Goal: Entertainment & Leisure: Consume media (video, audio)

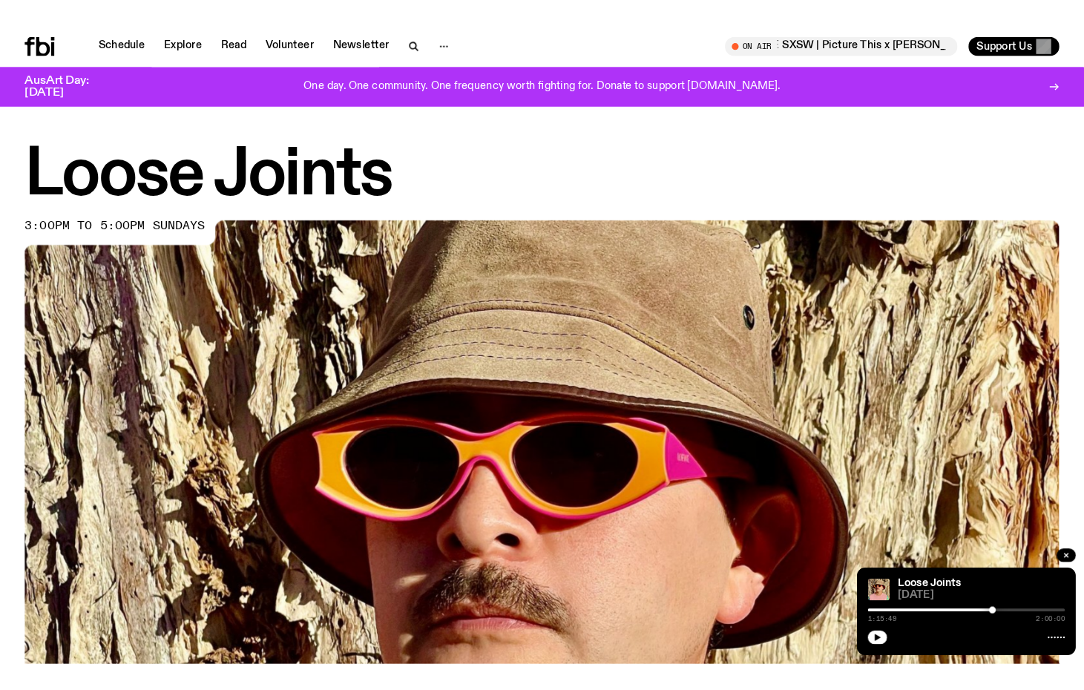
scroll to position [658, 0]
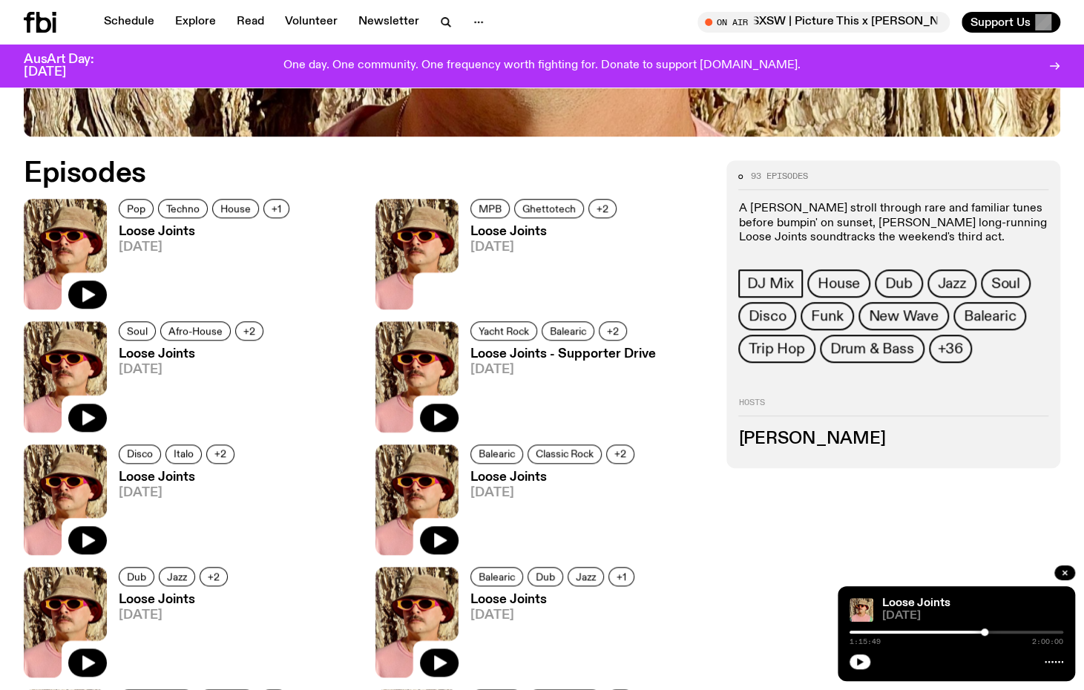
click at [870, 666] on div at bounding box center [957, 661] width 214 height 18
click at [859, 661] on icon "button" at bounding box center [860, 661] width 7 height 7
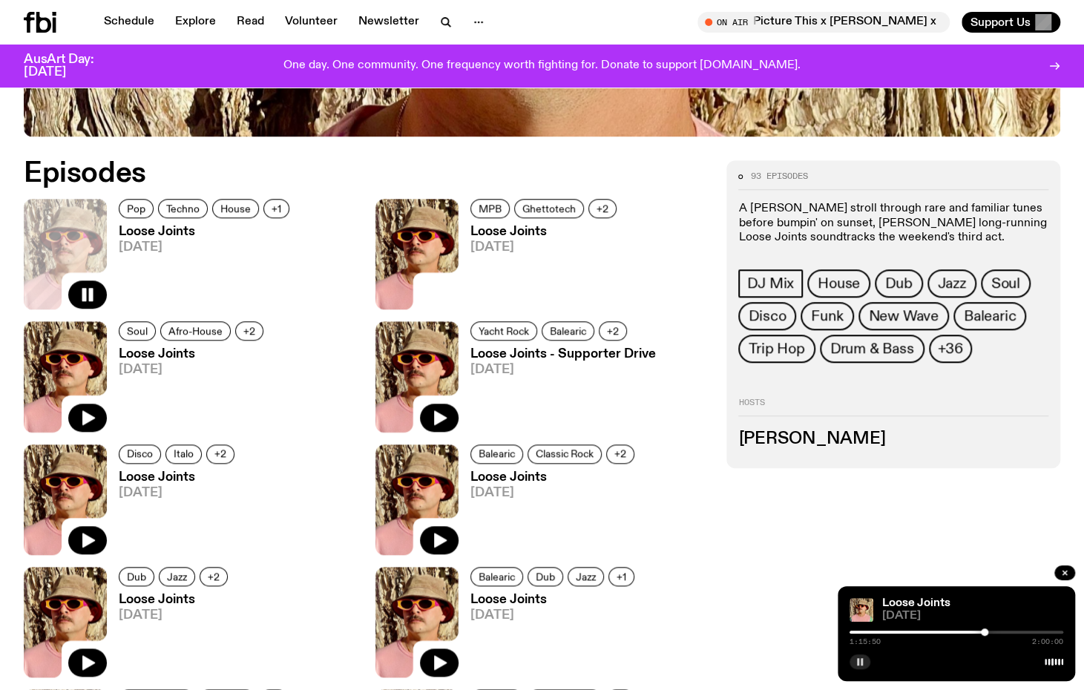
click at [971, 631] on div at bounding box center [878, 632] width 214 height 3
click at [856, 633] on div at bounding box center [864, 632] width 214 height 3
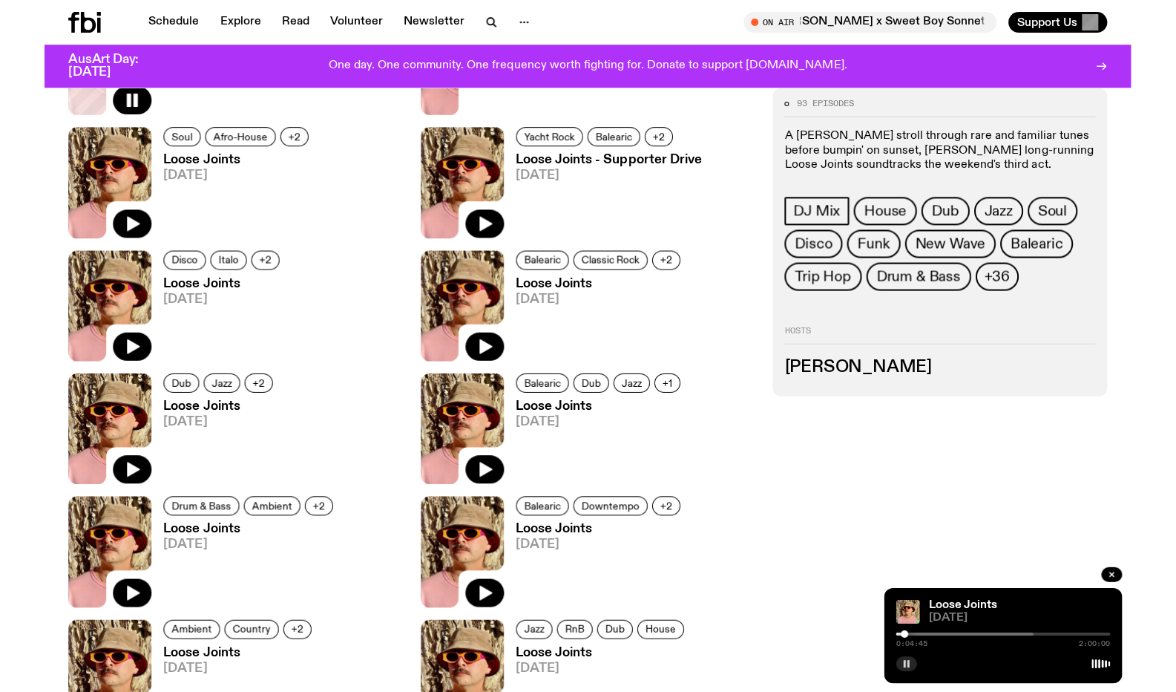
scroll to position [849, 0]
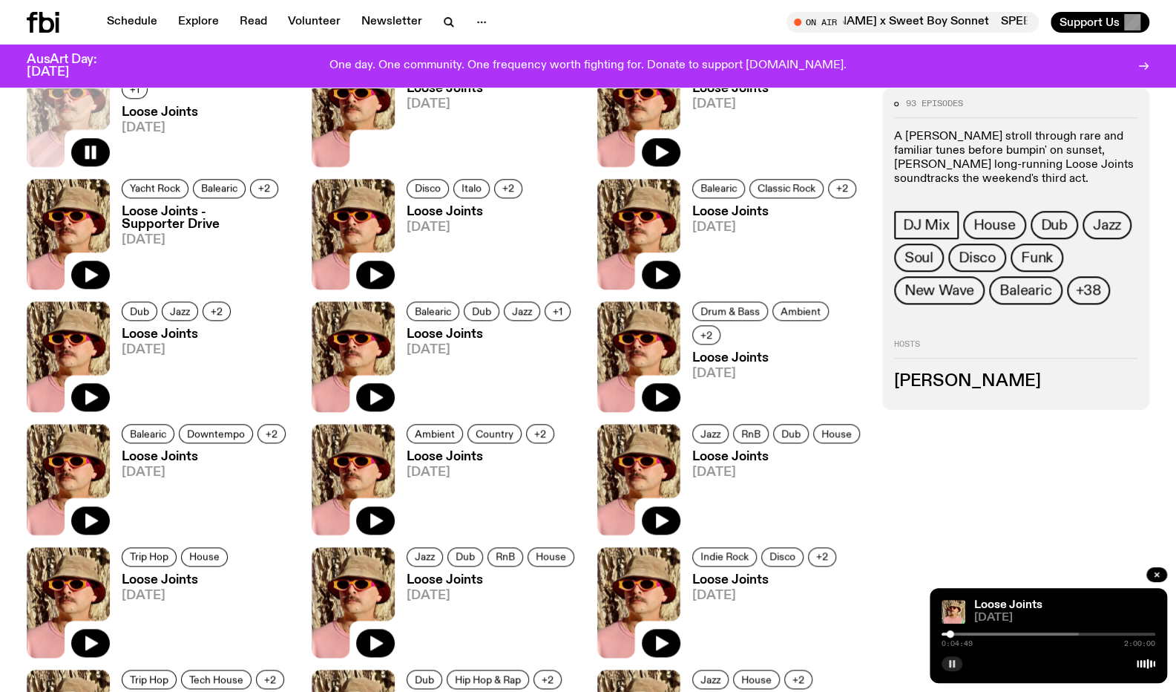
click at [950, 659] on icon "button" at bounding box center [952, 663] width 9 height 9
click at [951, 663] on icon "button" at bounding box center [952, 663] width 7 height 7
click at [950, 658] on button "button" at bounding box center [952, 663] width 21 height 15
click at [953, 664] on icon "button" at bounding box center [952, 663] width 7 height 7
click at [948, 661] on icon "button" at bounding box center [952, 663] width 9 height 9
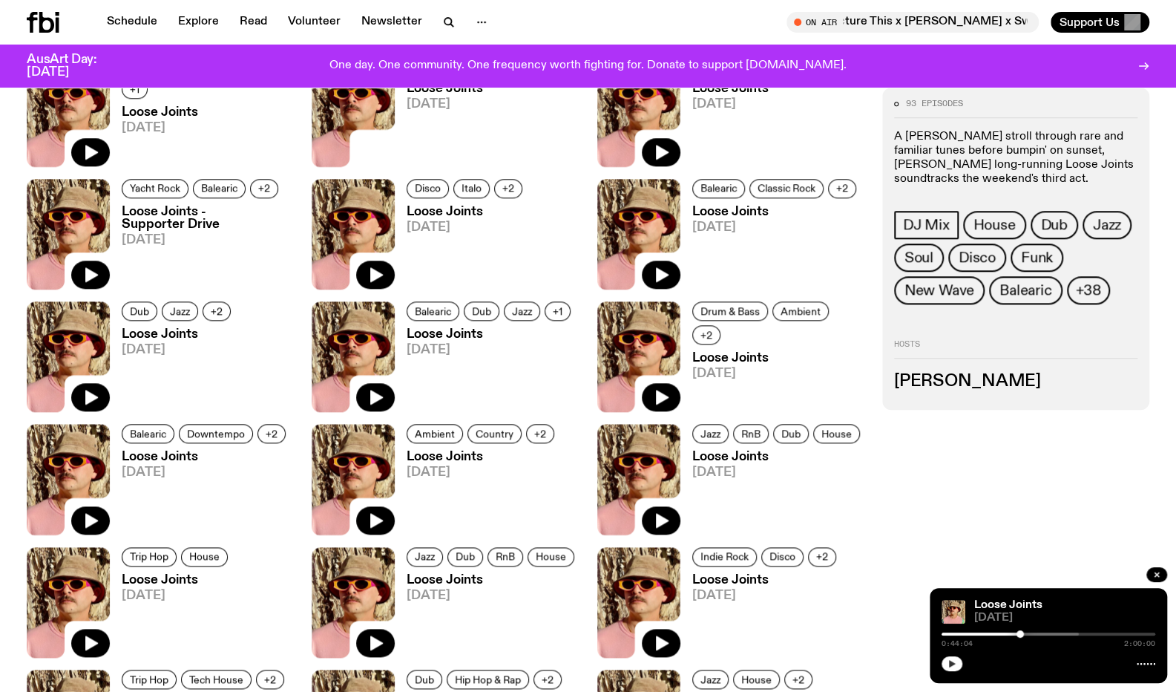
click at [943, 661] on button "button" at bounding box center [952, 663] width 21 height 15
click at [987, 606] on link "Loose Joints" at bounding box center [1008, 605] width 68 height 12
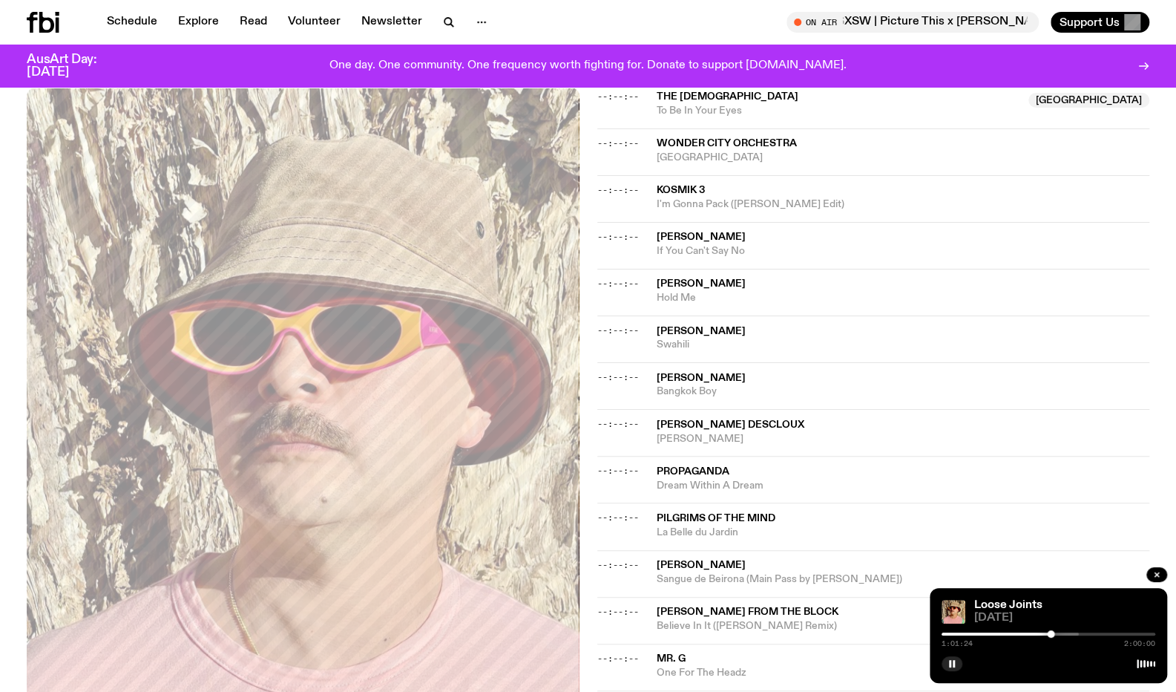
scroll to position [514, 0]
click at [955, 659] on icon "button" at bounding box center [952, 663] width 9 height 9
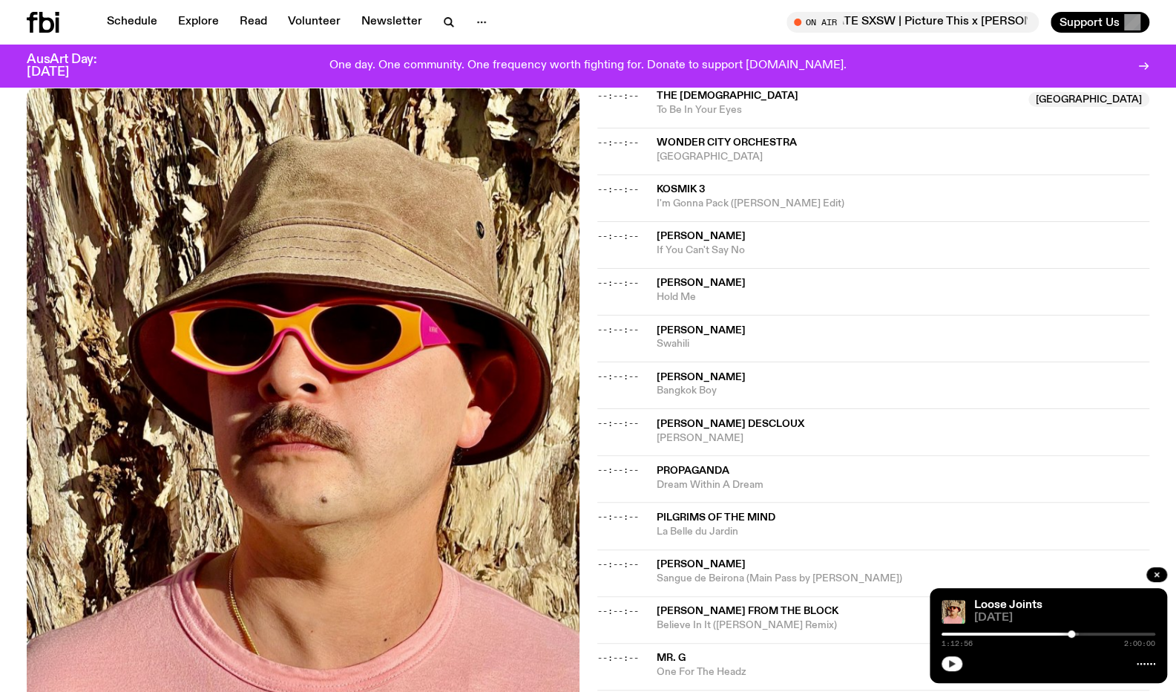
click at [956, 660] on button "button" at bounding box center [952, 663] width 21 height 15
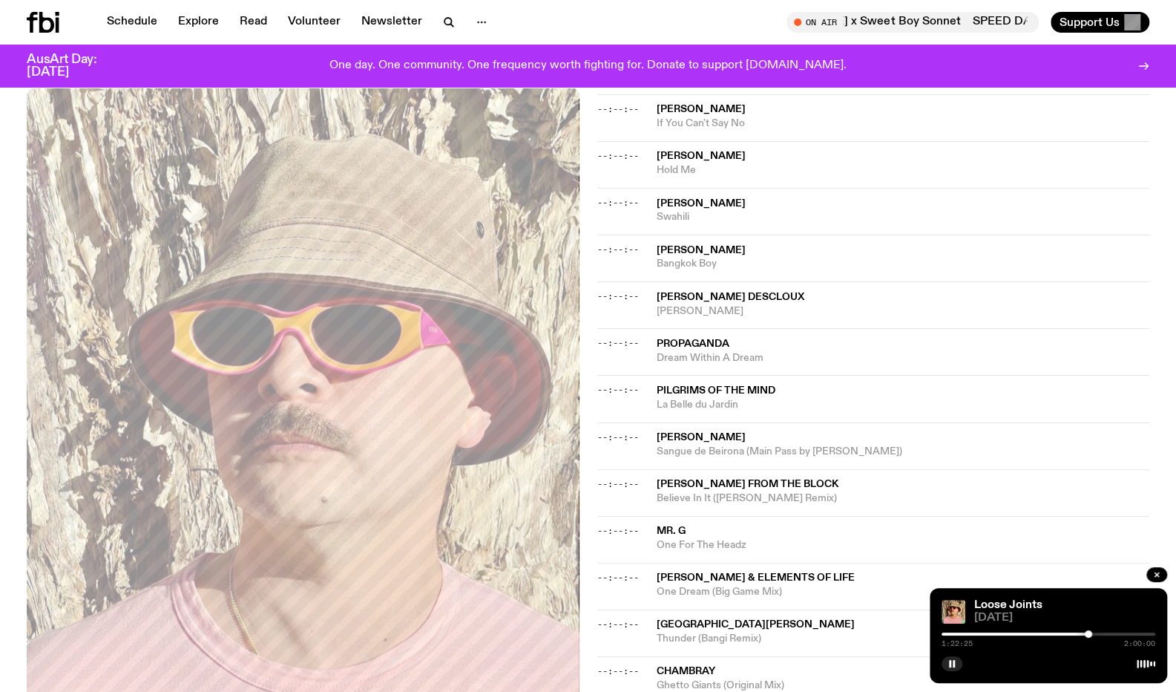
scroll to position [662, 0]
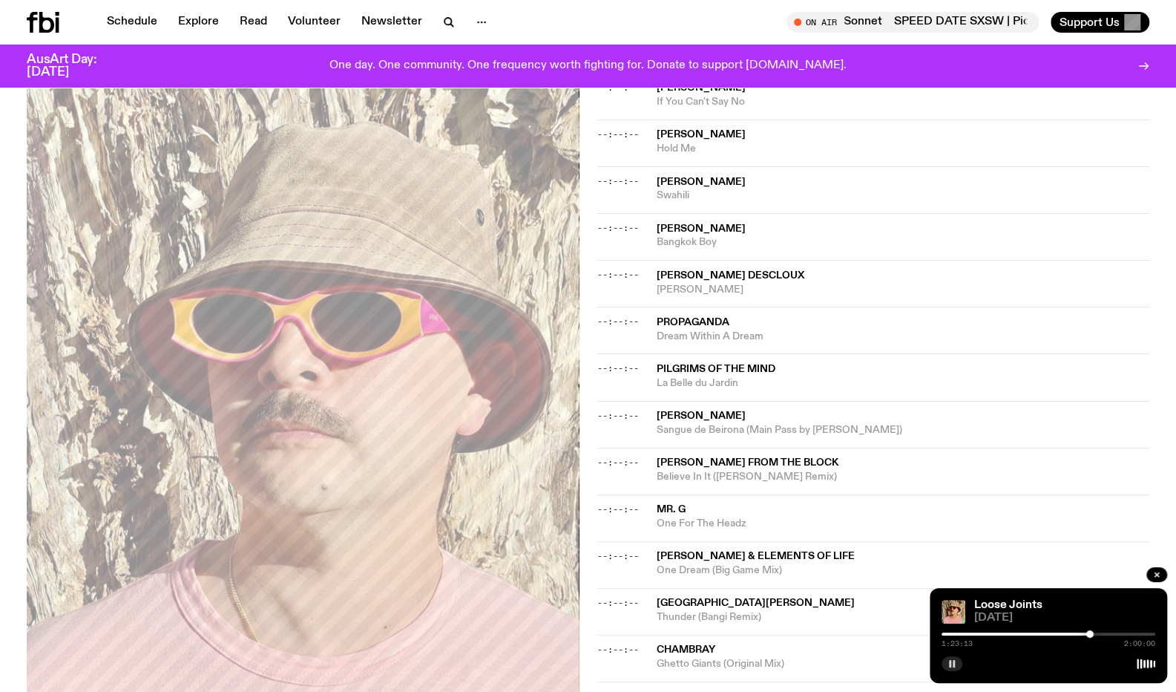
click at [949, 664] on rect "button" at bounding box center [950, 663] width 2 height 7
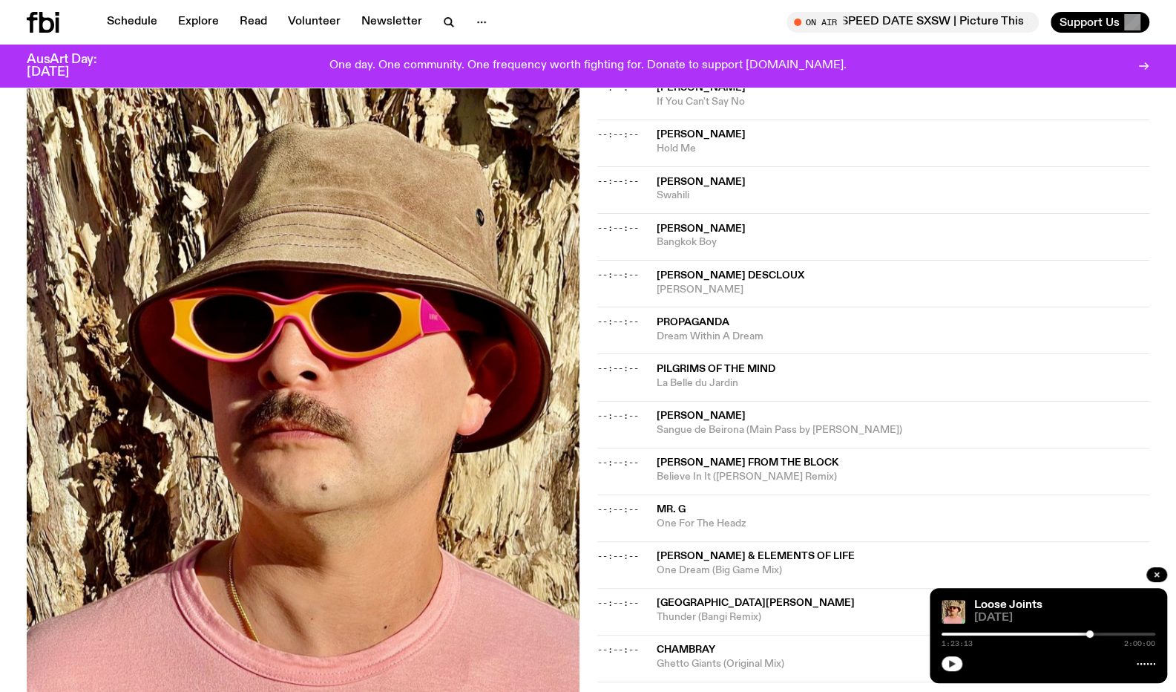
click at [949, 664] on icon "button" at bounding box center [952, 663] width 7 height 7
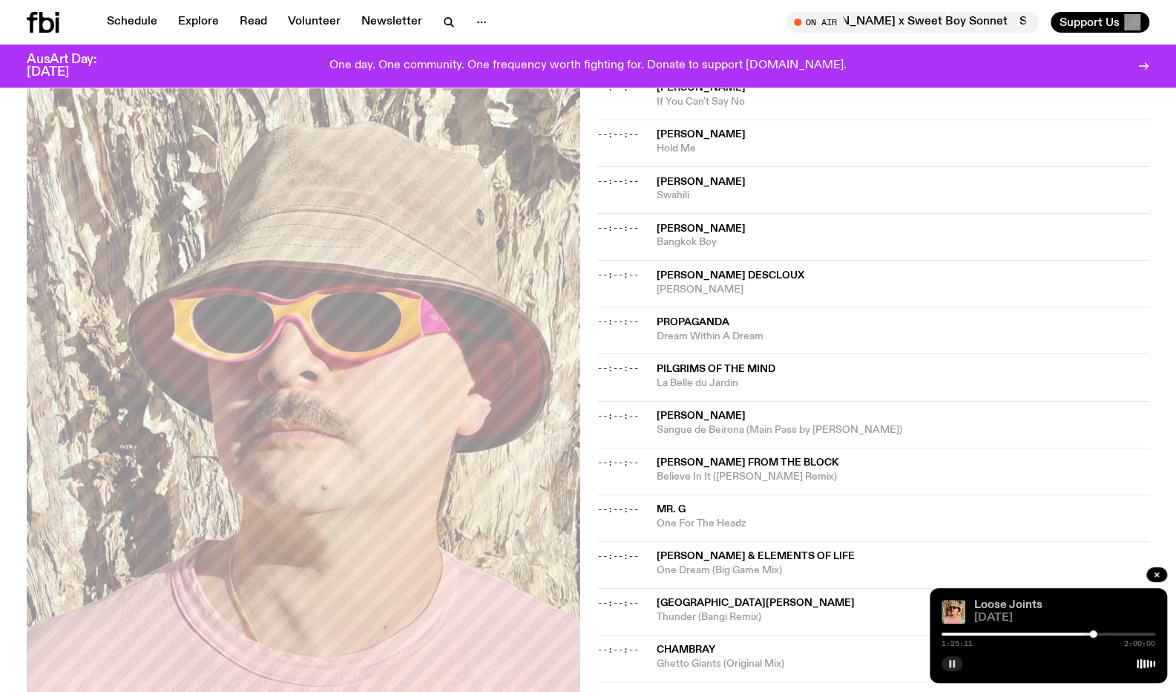
click at [1023, 606] on link "Loose Joints" at bounding box center [1008, 605] width 68 height 12
click at [1115, 247] on span "Bangkok Boy" at bounding box center [904, 242] width 494 height 14
click at [1091, 637] on div at bounding box center [1090, 633] width 7 height 7
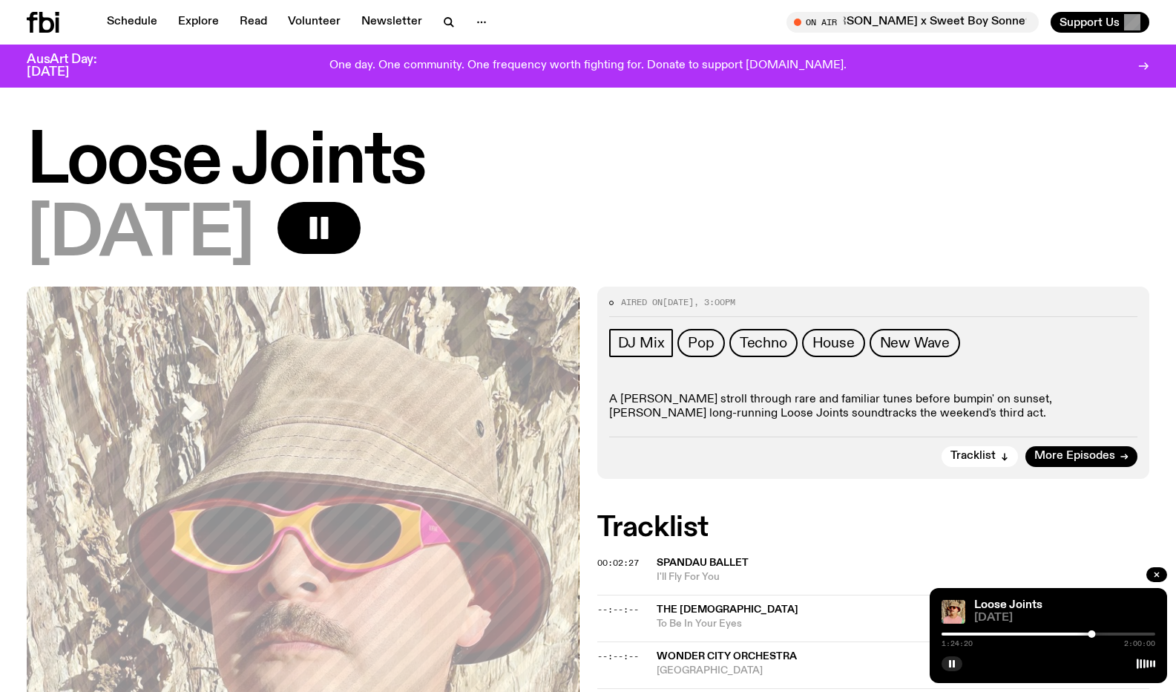
scroll to position [662, 0]
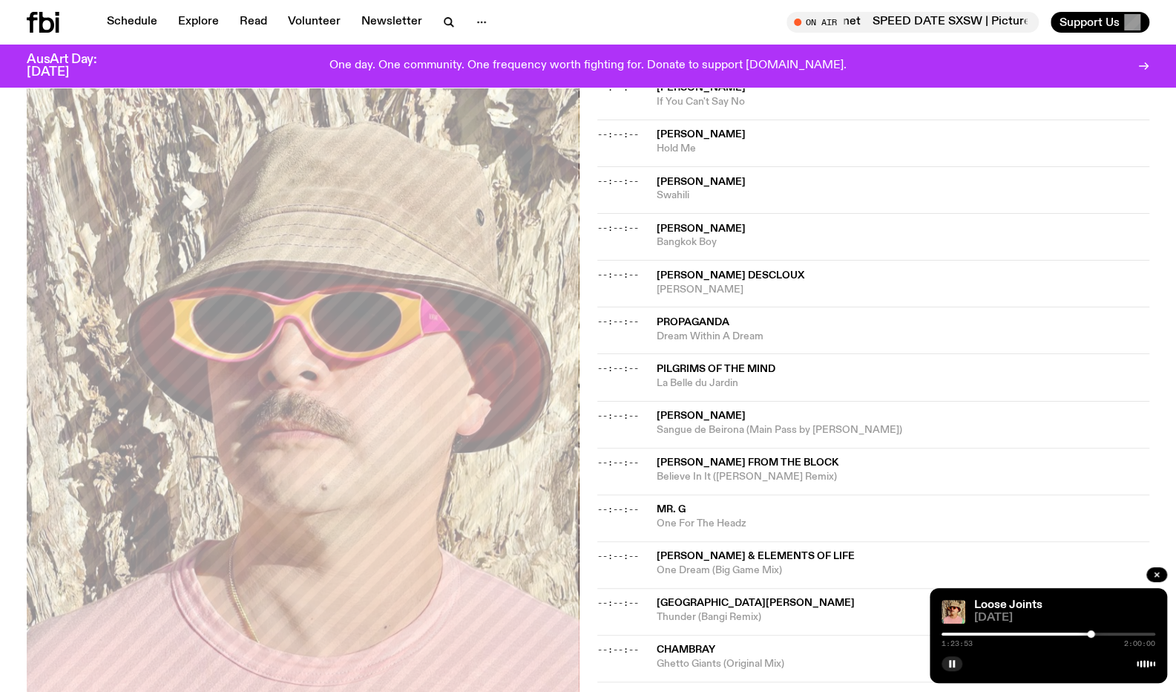
click at [1091, 635] on div at bounding box center [1090, 633] width 7 height 7
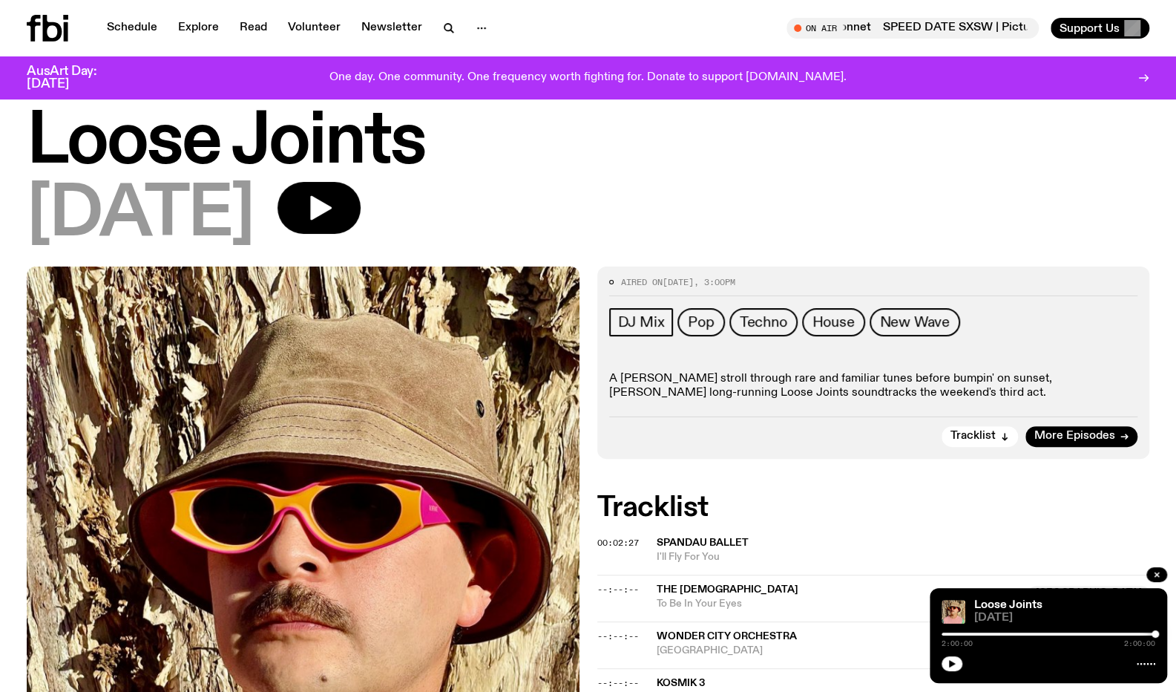
scroll to position [0, 0]
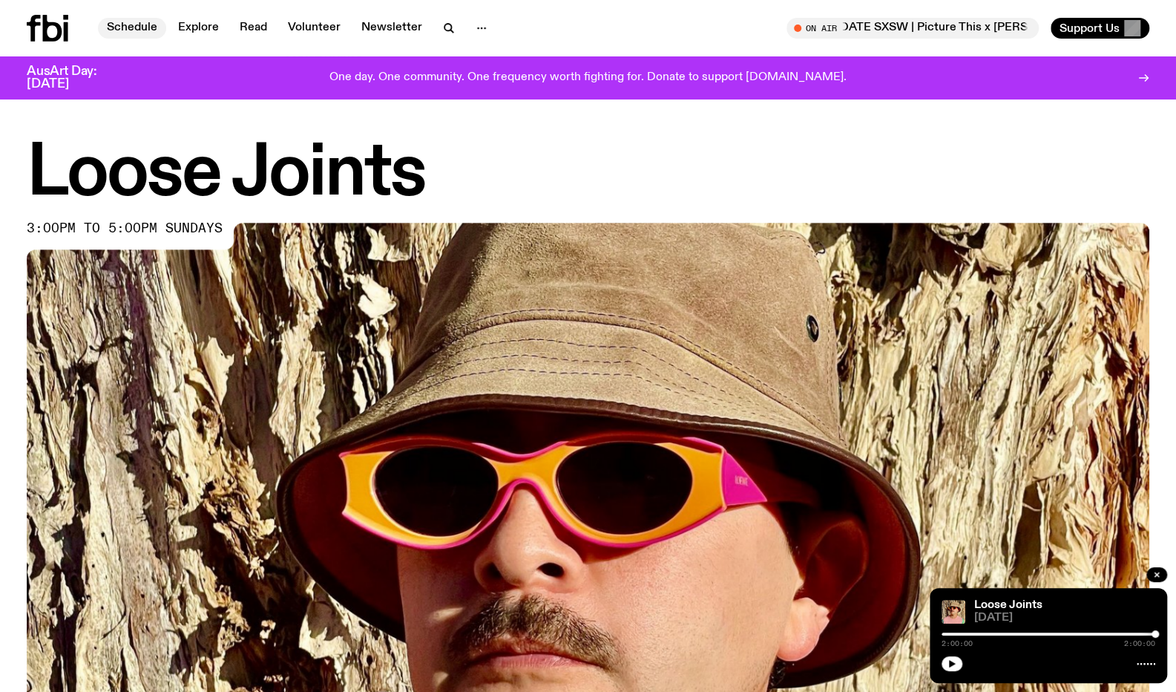
click at [144, 28] on link "Schedule" at bounding box center [132, 28] width 68 height 21
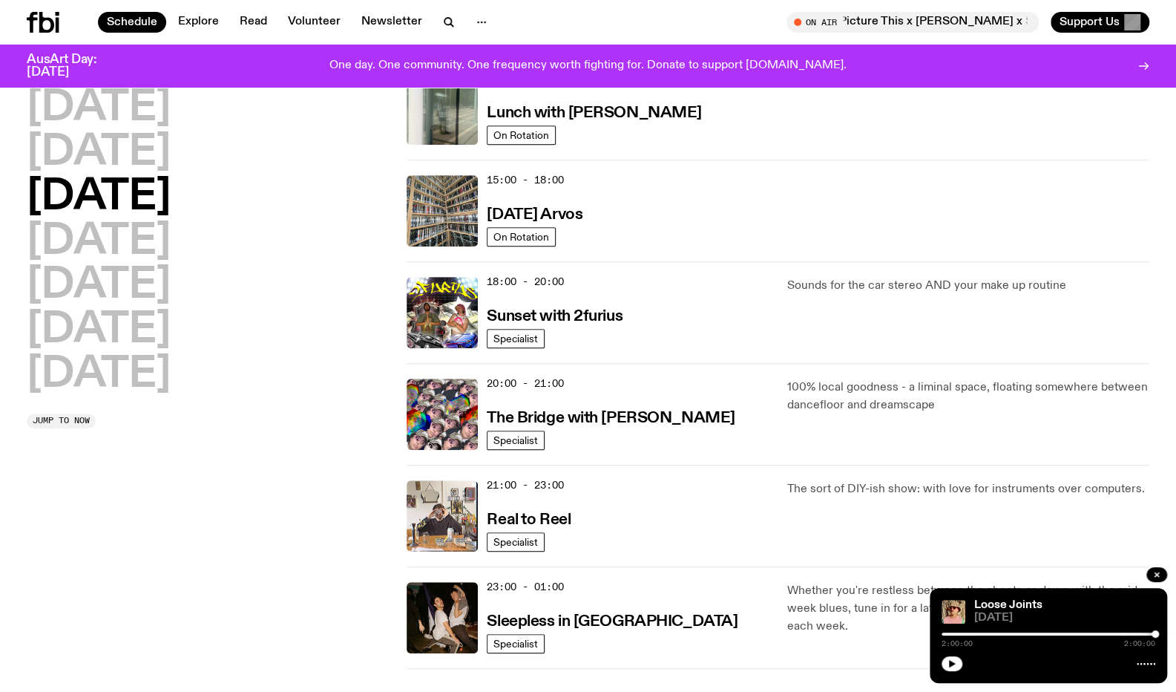
scroll to position [392, 0]
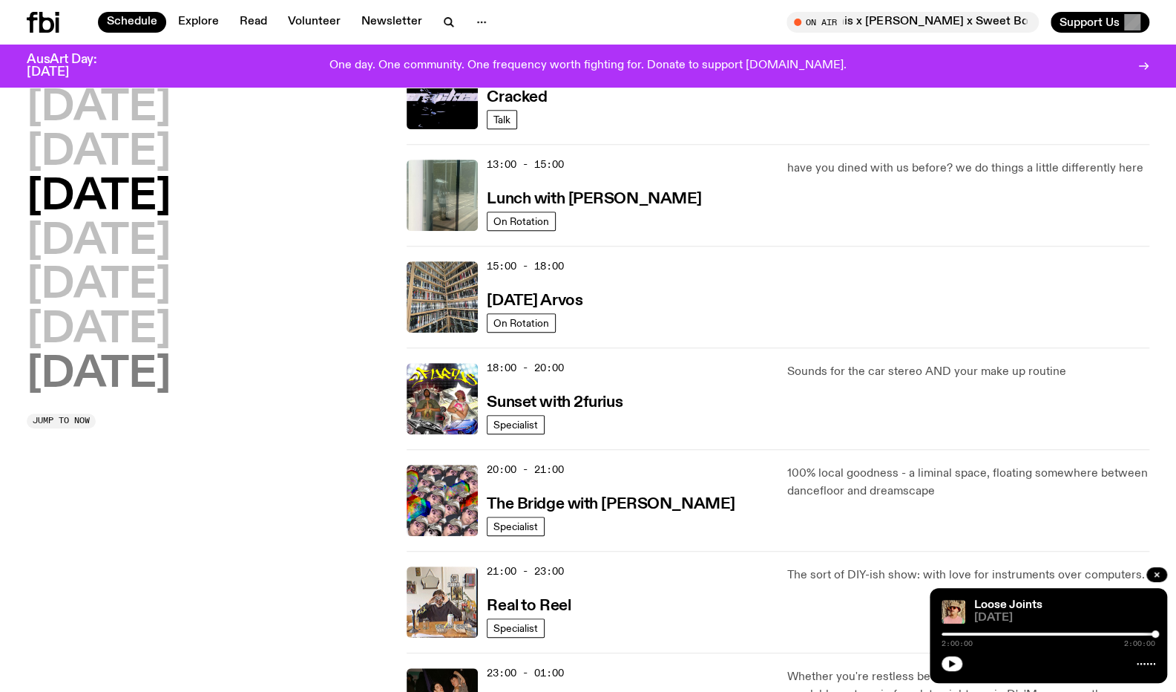
click at [160, 373] on h2 "[DATE]" at bounding box center [99, 375] width 144 height 42
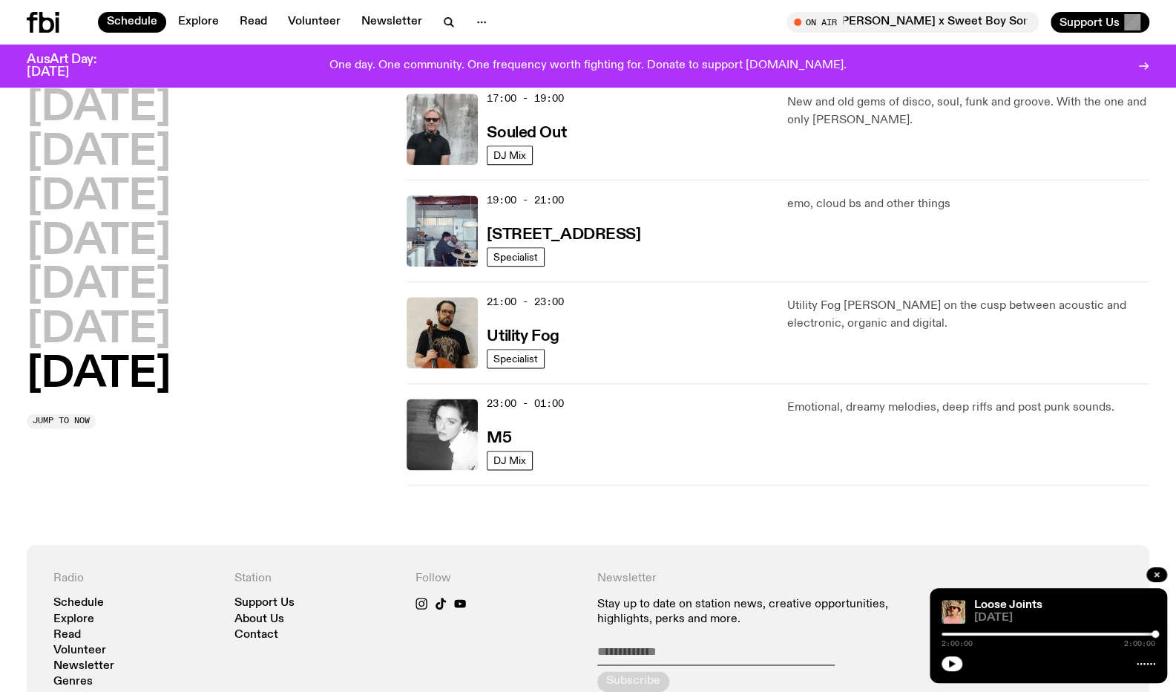
scroll to position [782, 0]
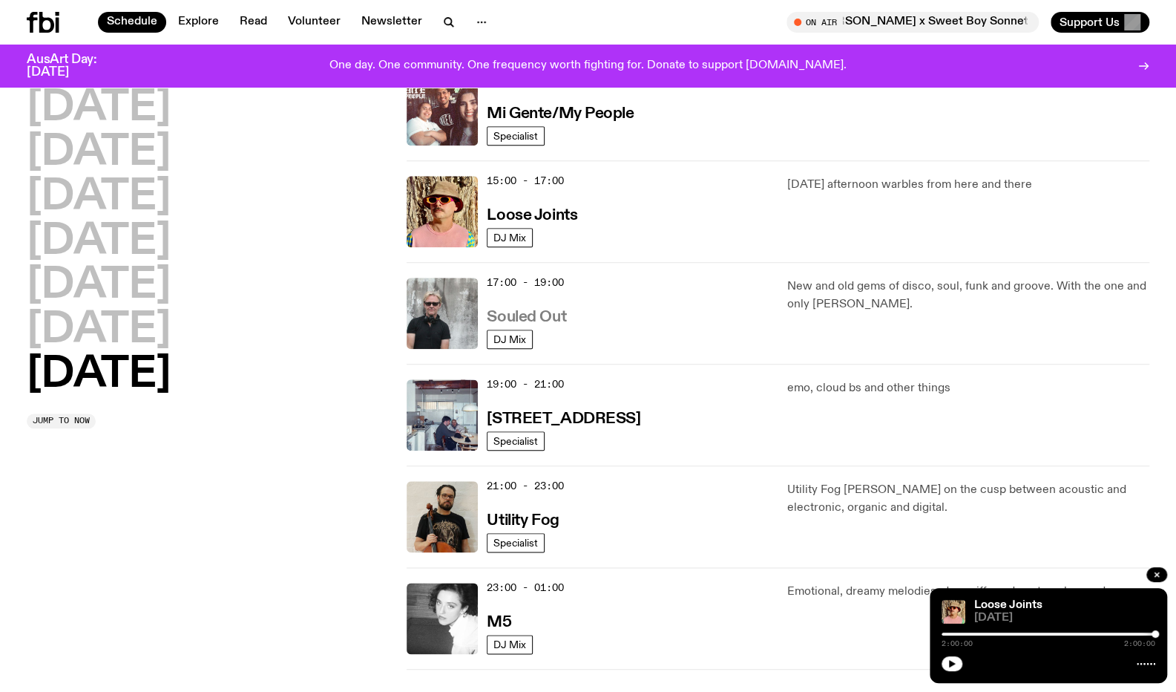
click at [534, 315] on h3 "Souled Out" at bounding box center [526, 317] width 79 height 16
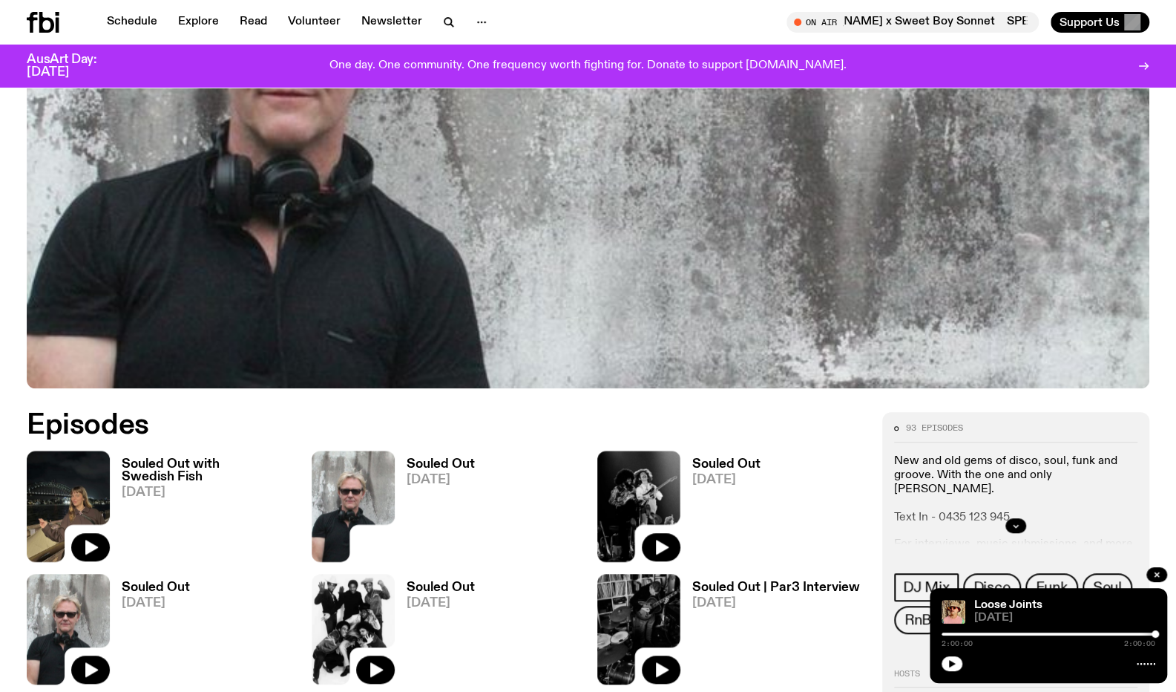
scroll to position [448, 0]
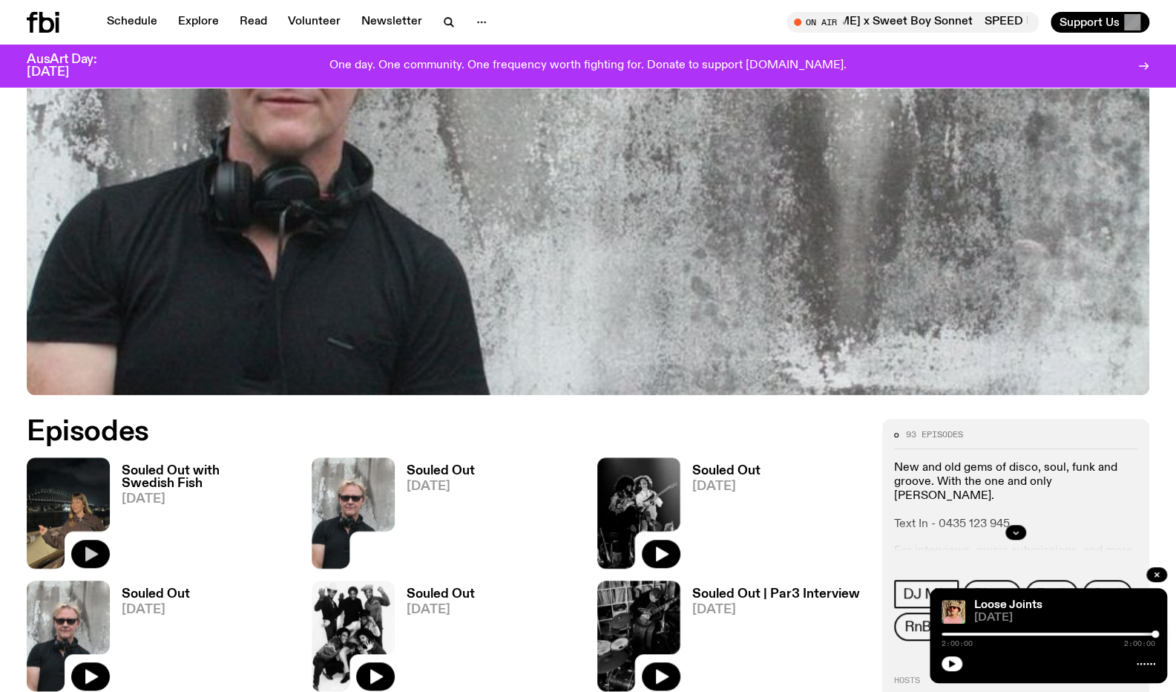
click at [84, 552] on icon "button" at bounding box center [91, 554] width 18 height 18
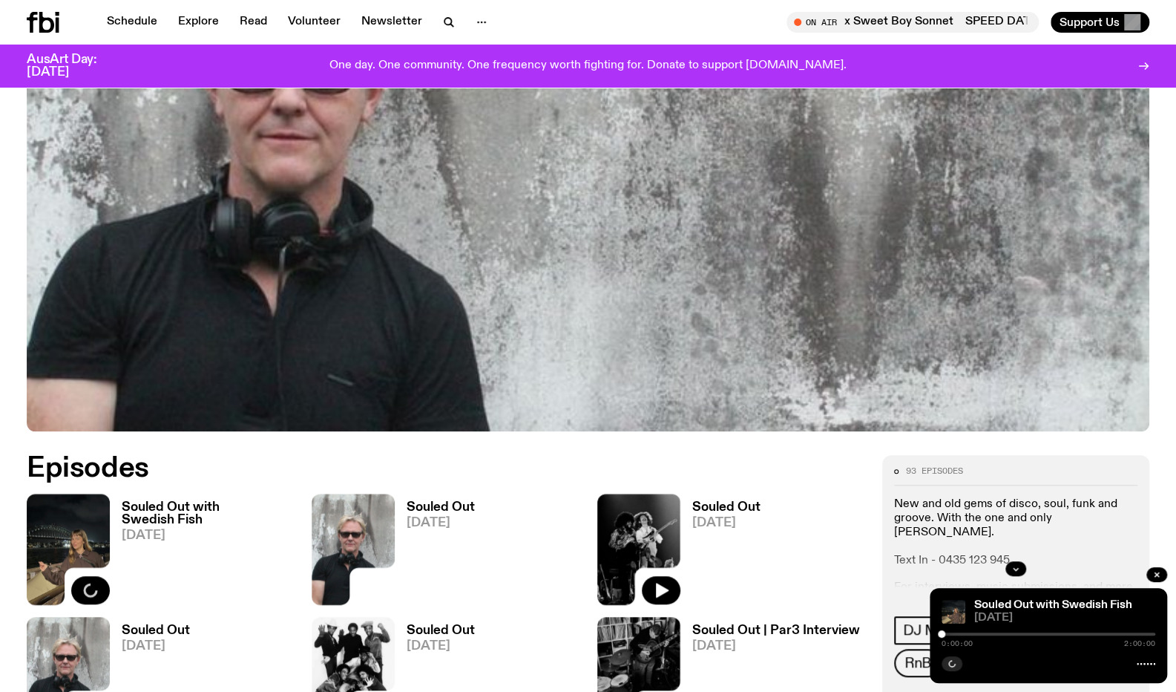
click at [195, 510] on h3 "Souled Out with Swedish Fish" at bounding box center [208, 513] width 172 height 25
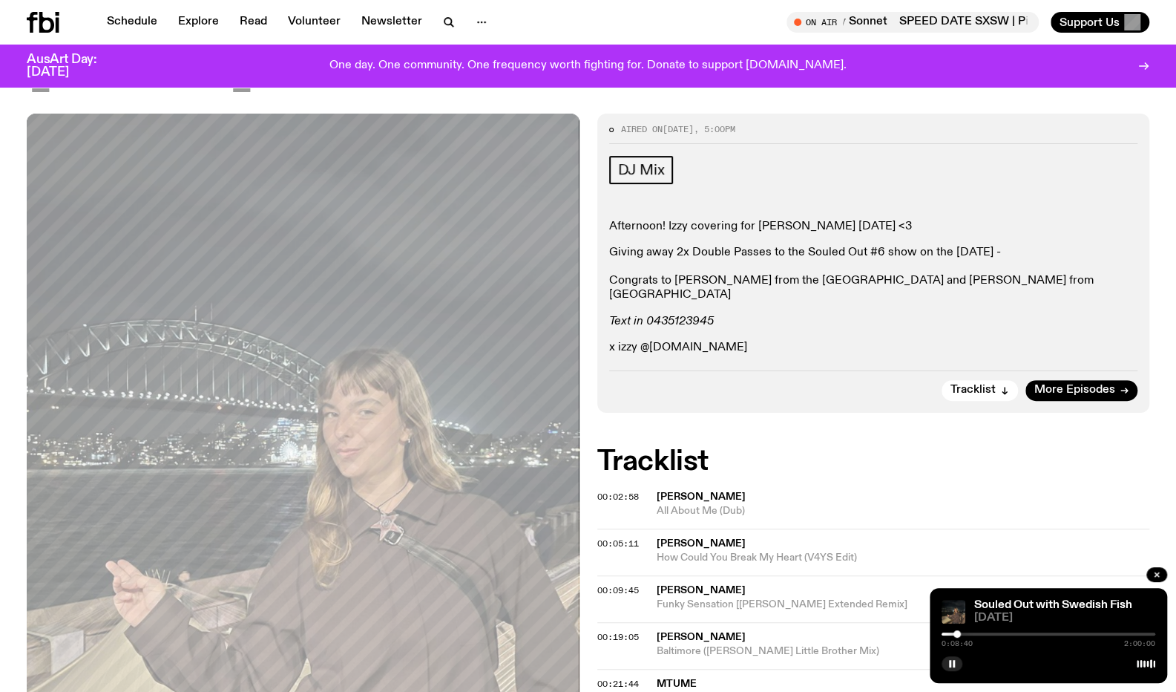
scroll to position [172, 0]
click at [957, 662] on button "button" at bounding box center [952, 663] width 21 height 15
